Goal: Check status

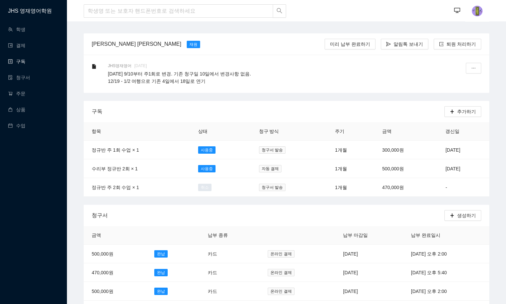
scroll to position [201, 0]
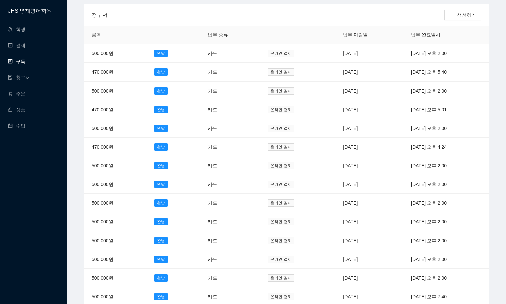
click at [19, 62] on link "구독" at bounding box center [16, 61] width 17 height 5
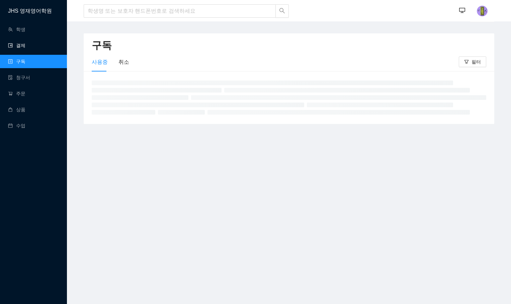
click at [16, 43] on link "결제" at bounding box center [16, 45] width 17 height 5
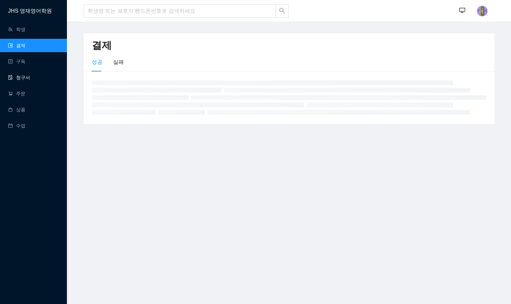
click at [22, 76] on link "청구서" at bounding box center [19, 77] width 22 height 5
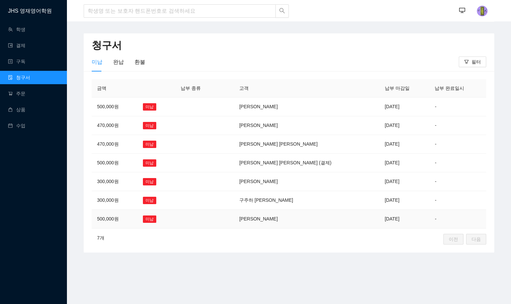
click at [327, 221] on td "[PERSON_NAME]" at bounding box center [307, 219] width 146 height 19
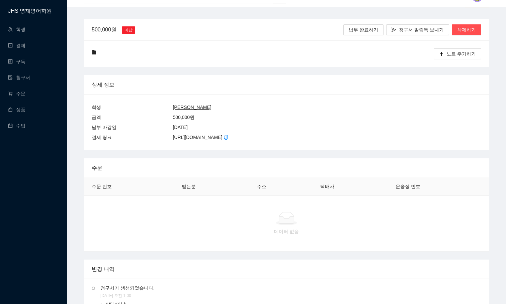
scroll to position [87, 0]
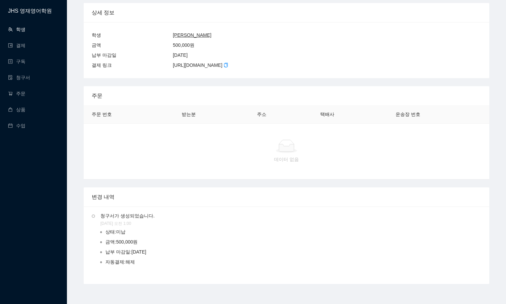
click at [25, 27] on link "학생" at bounding box center [16, 29] width 17 height 5
